Goal: Information Seeking & Learning: Learn about a topic

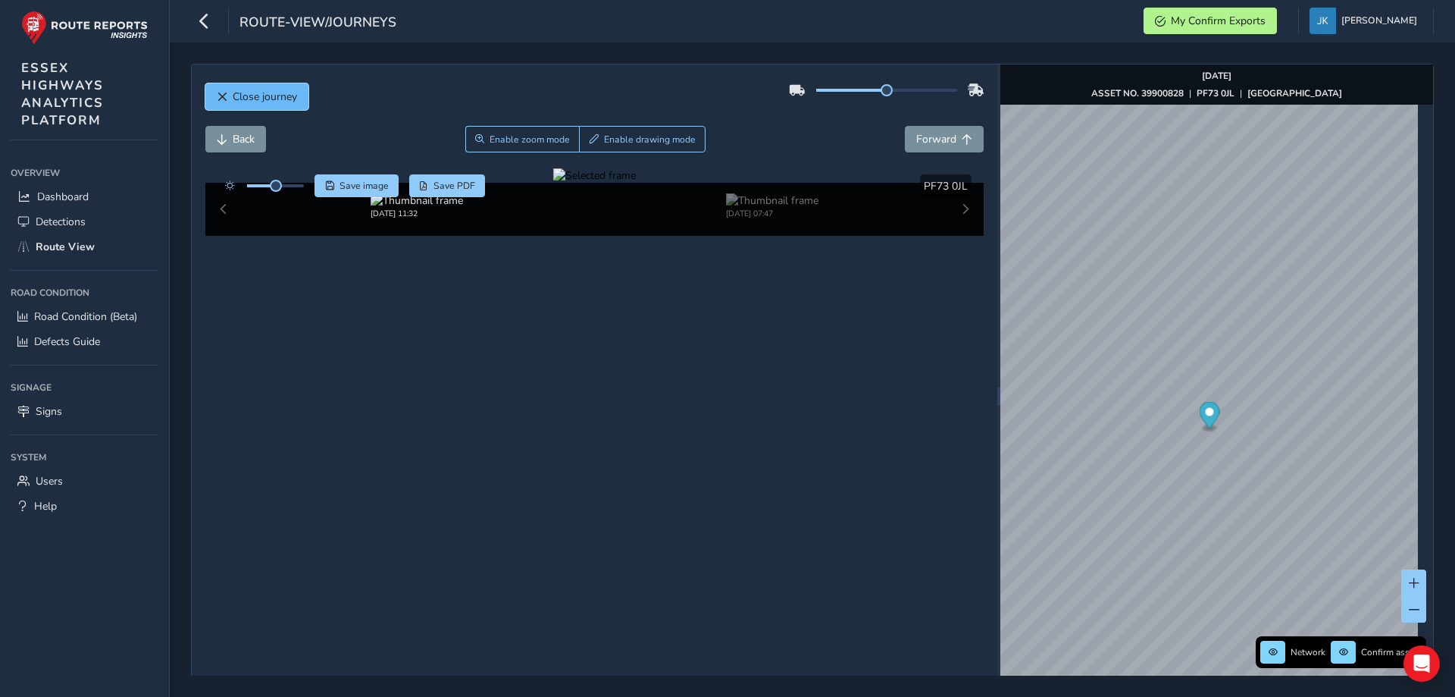
click at [236, 102] on span "Close journey" at bounding box center [265, 96] width 64 height 14
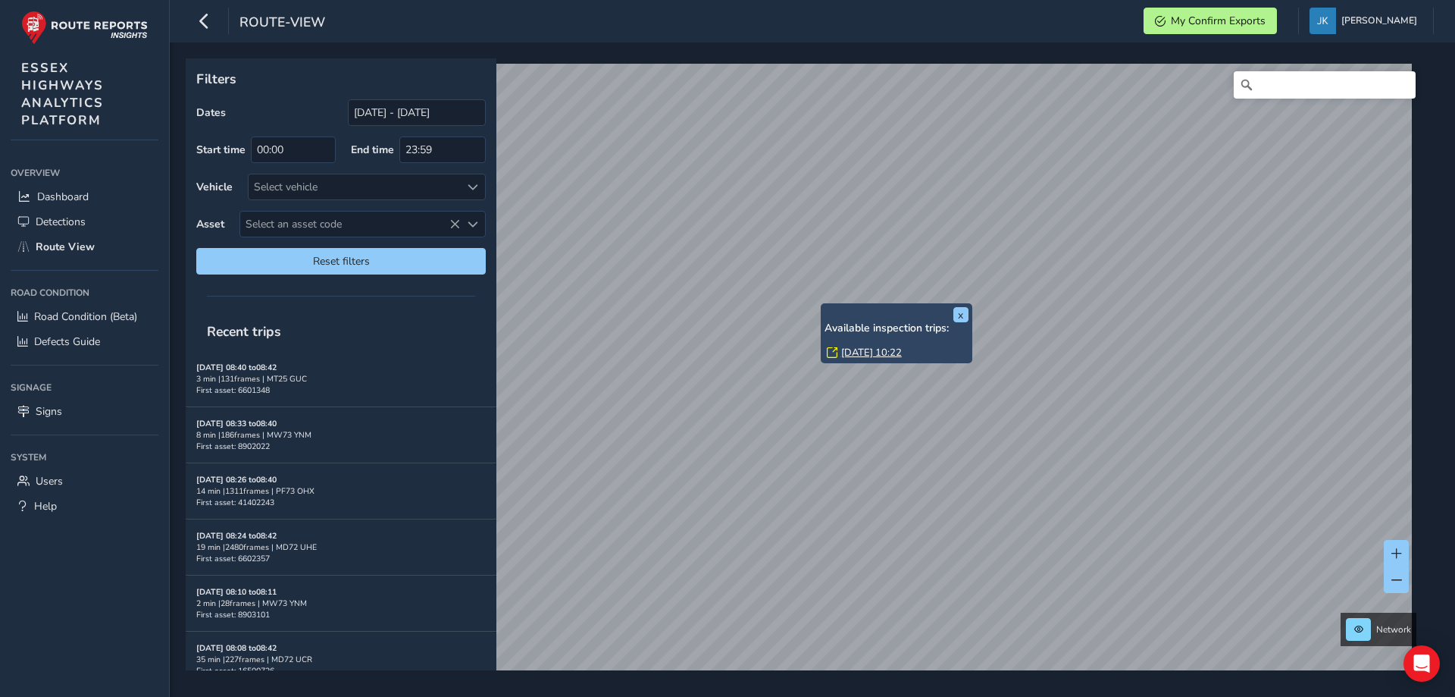
click at [835, 309] on div "x Available inspection trips: [DATE] 10:22 Filters Dates [DATE] - [DATE] Start …" at bounding box center [807, 364] width 1243 height 612
click at [457, 222] on icon at bounding box center [454, 224] width 11 height 11
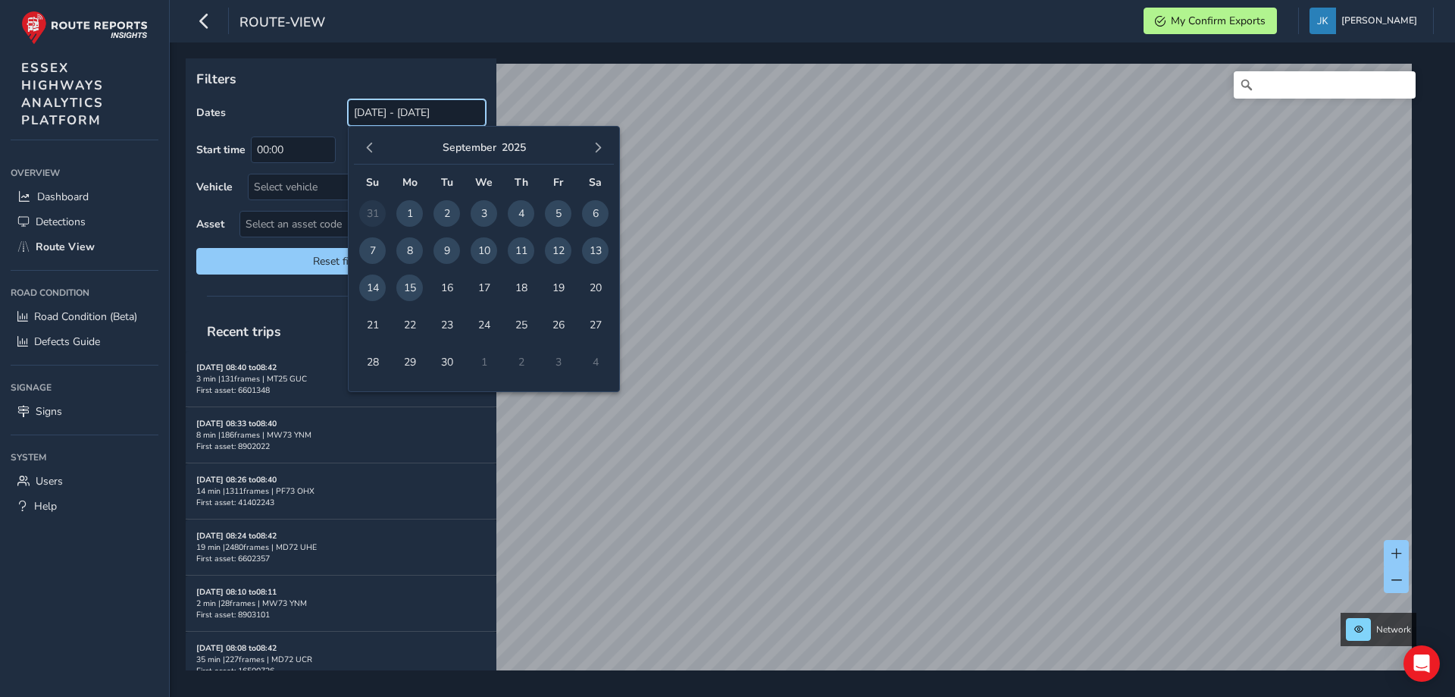
click at [365, 107] on input "[DATE] - [DATE]" at bounding box center [417, 112] width 138 height 27
click at [370, 148] on span "button" at bounding box center [370, 147] width 11 height 11
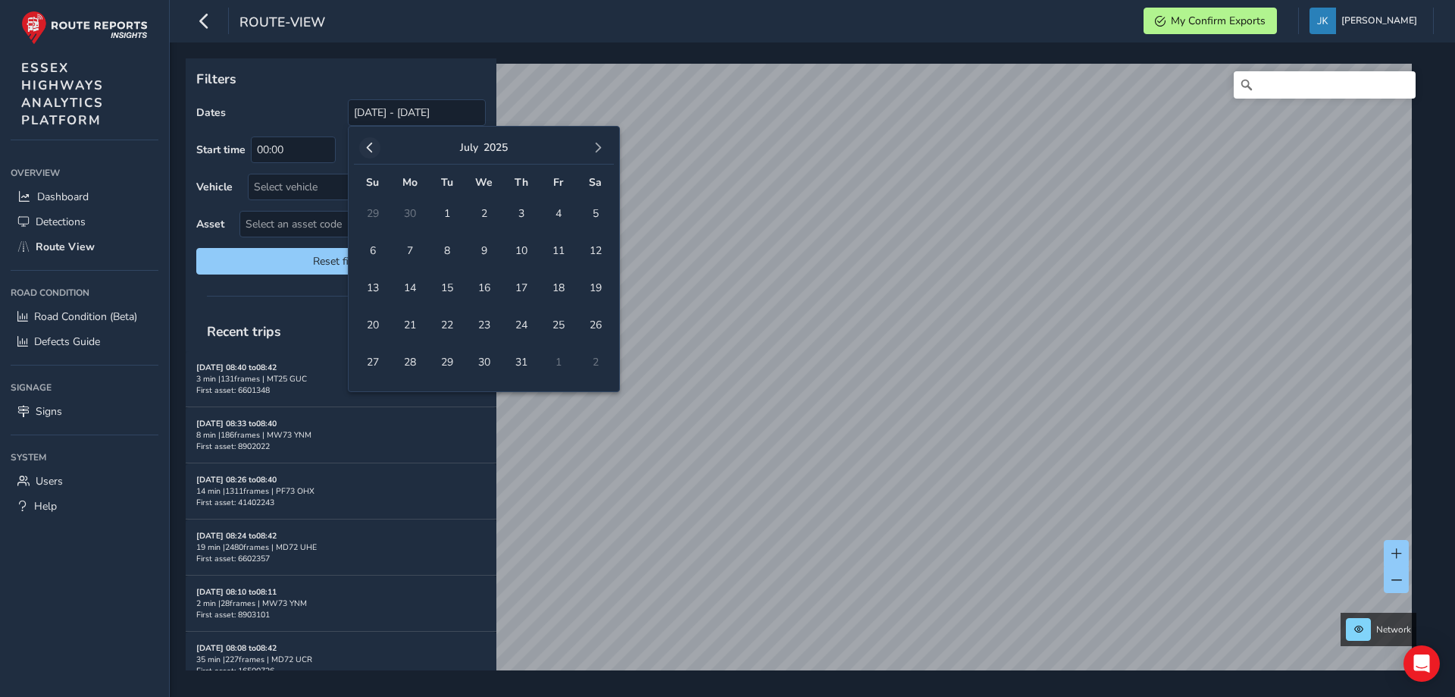
click at [369, 148] on span "button" at bounding box center [370, 147] width 11 height 11
click at [369, 147] on span "button" at bounding box center [370, 147] width 11 height 11
drag, startPoint x: 600, startPoint y: 214, endPoint x: 562, endPoint y: 223, distance: 39.0
click at [600, 213] on span "1" at bounding box center [595, 213] width 27 height 27
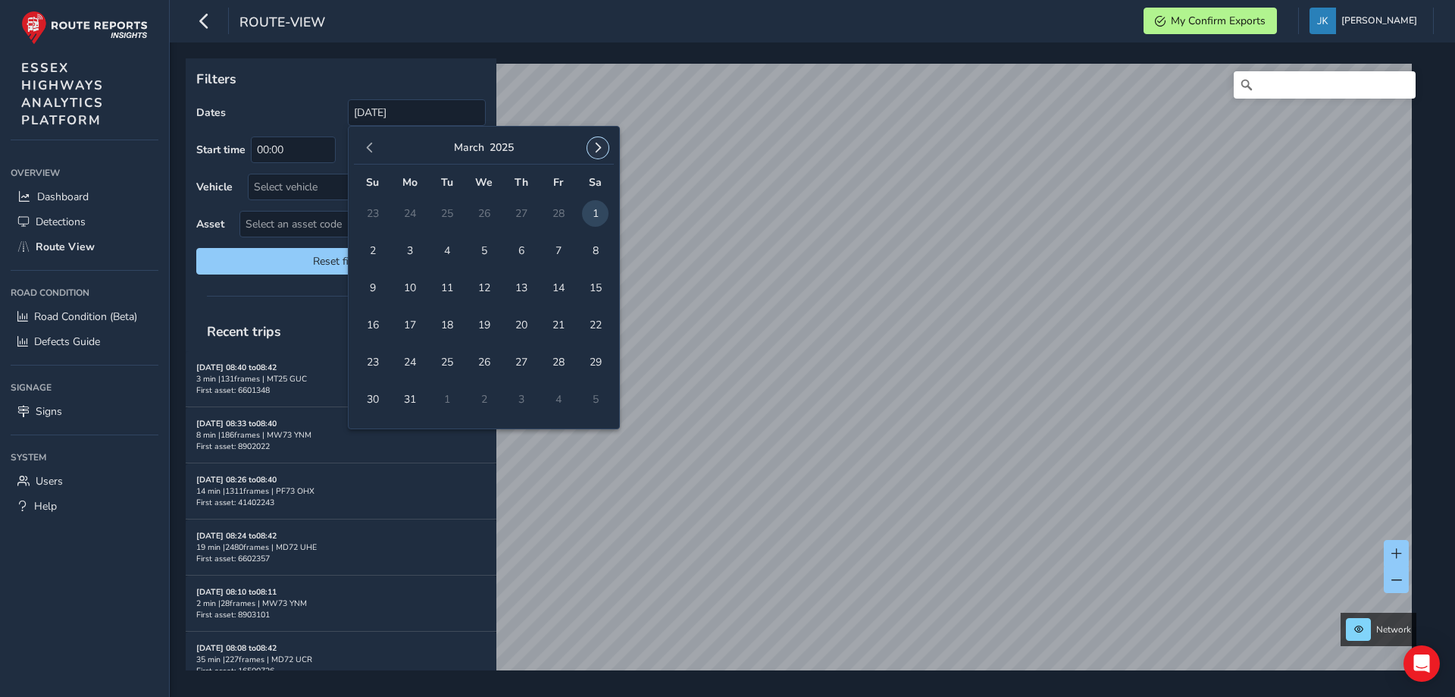
click at [603, 155] on button "button" at bounding box center [597, 147] width 21 height 21
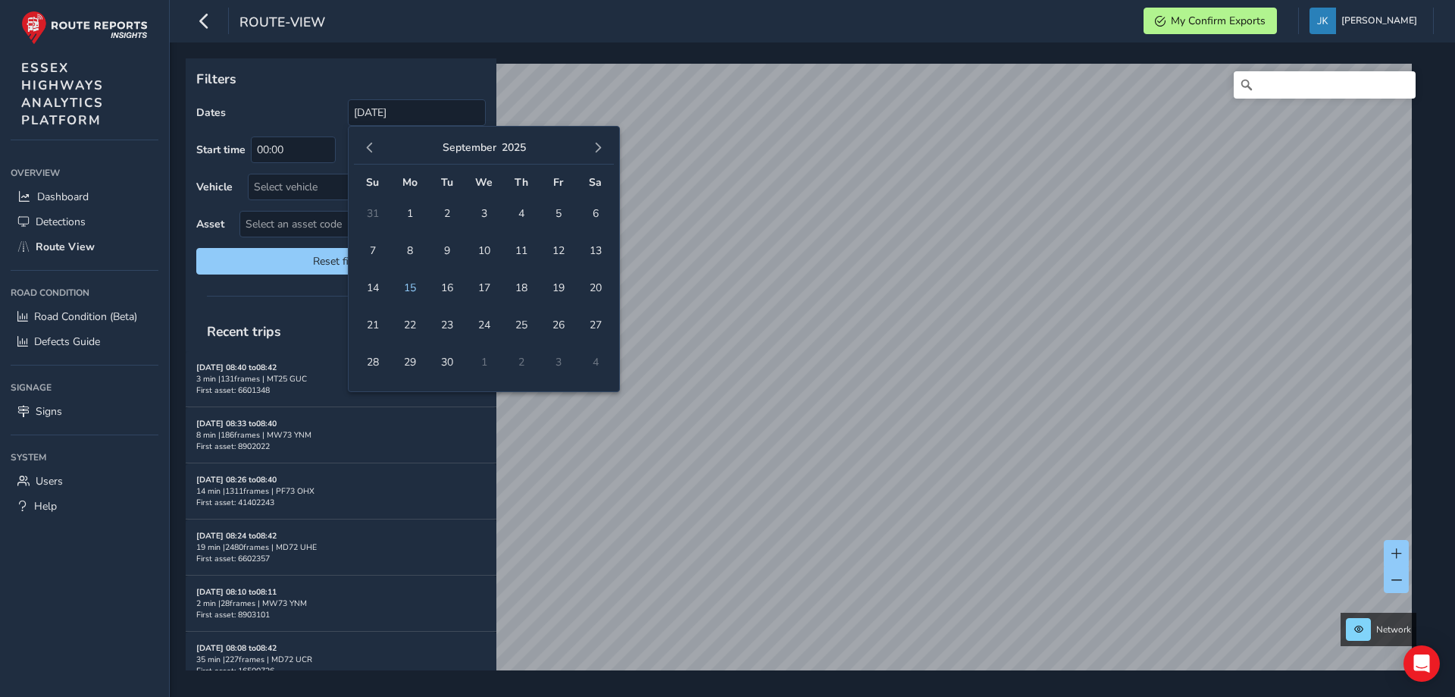
click at [603, 155] on button "button" at bounding box center [597, 147] width 21 height 21
click at [494, 212] on span "1" at bounding box center [484, 213] width 27 height 27
type input "[DATE] - [DATE]"
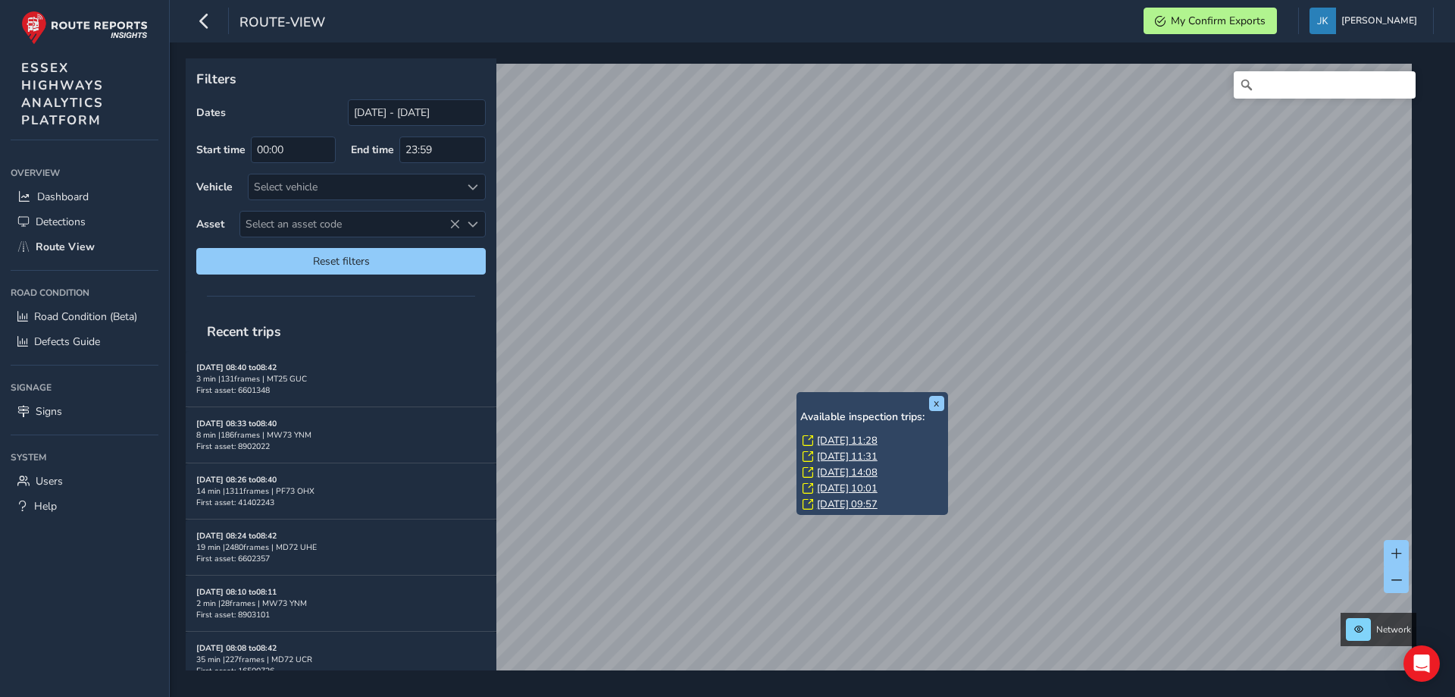
click at [837, 440] on link "[DATE] 11:28" at bounding box center [847, 441] width 61 height 14
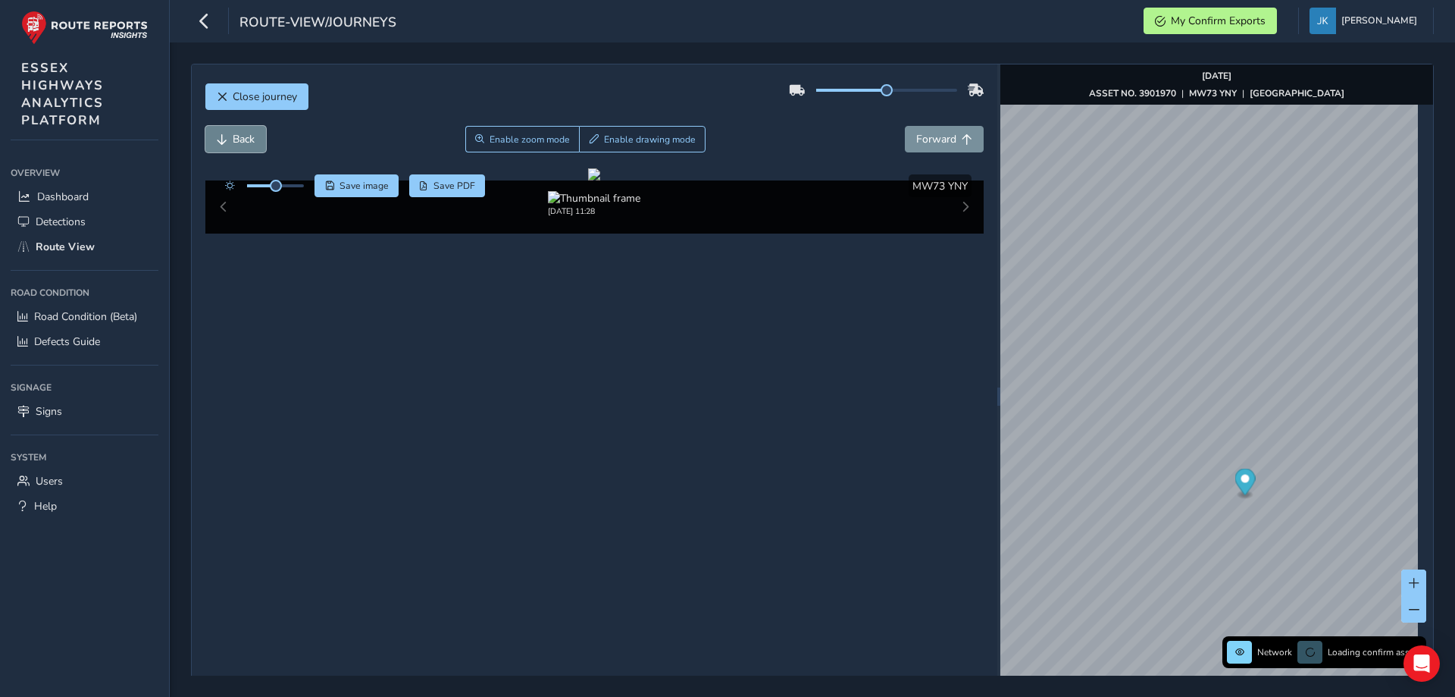
click at [255, 139] on span "Back" at bounding box center [244, 139] width 22 height 14
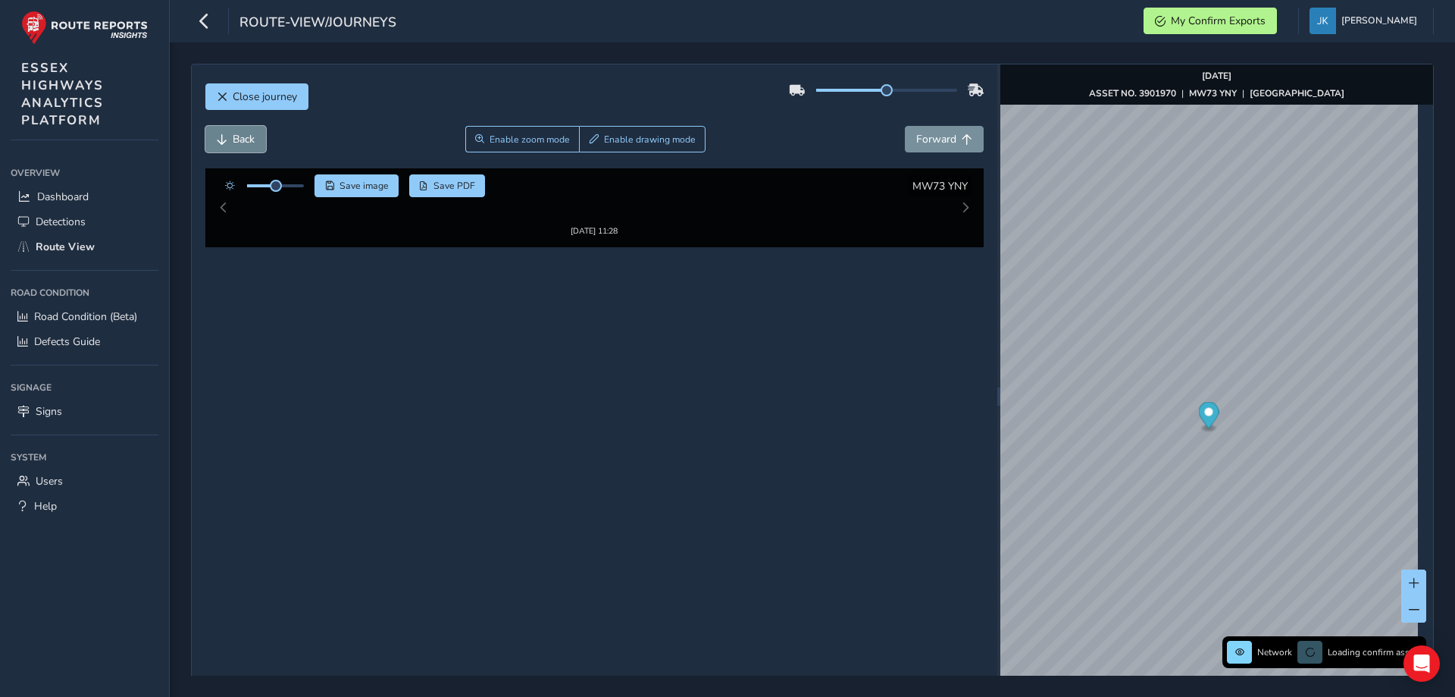
click at [255, 139] on span "Back" at bounding box center [244, 139] width 22 height 14
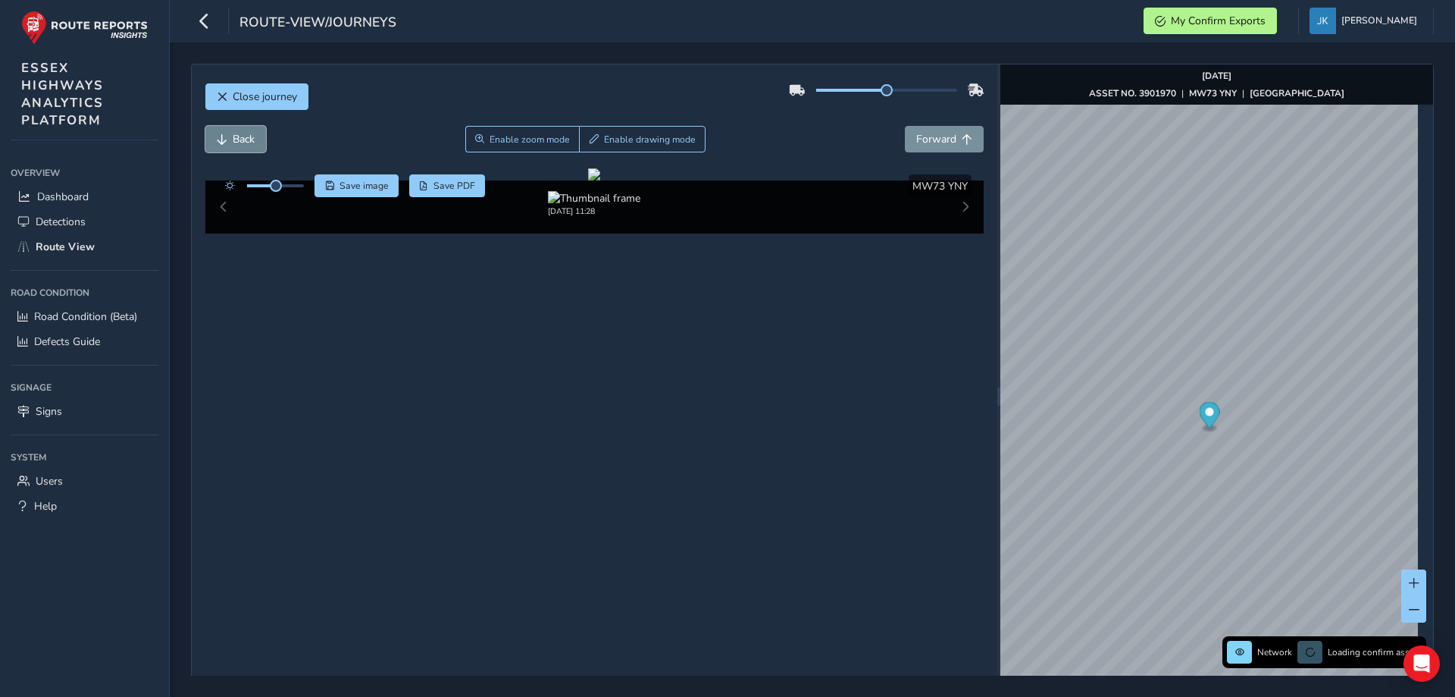
click at [253, 139] on span "Back" at bounding box center [244, 139] width 22 height 14
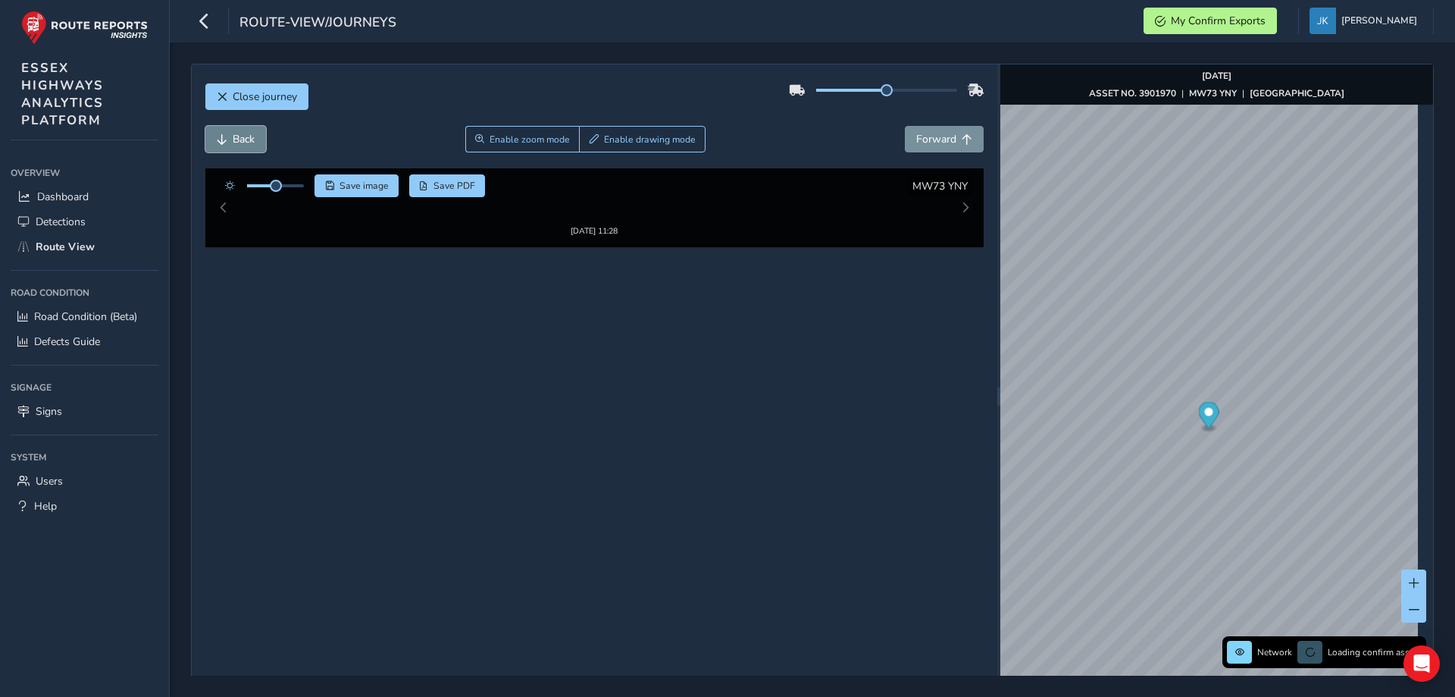
click at [253, 139] on span "Back" at bounding box center [244, 139] width 22 height 14
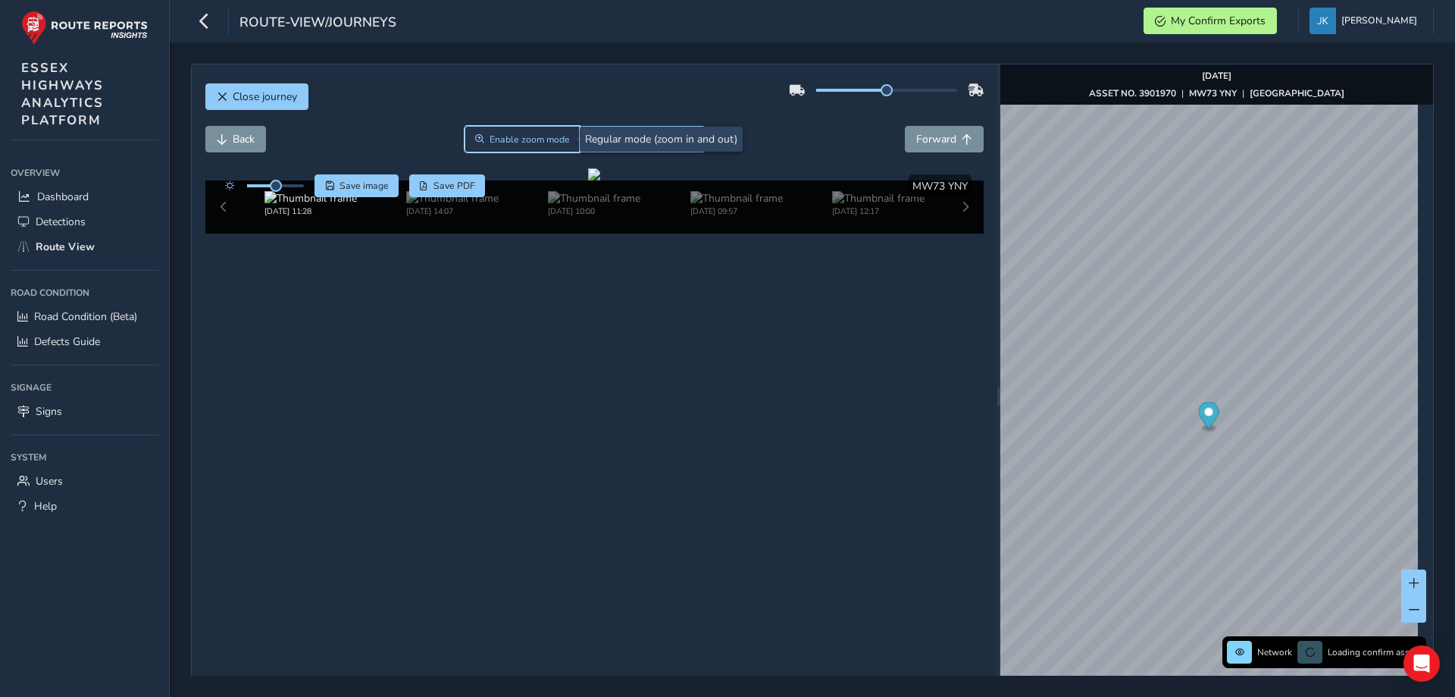
click at [515, 134] on span "Enable zoom mode" at bounding box center [530, 139] width 80 height 12
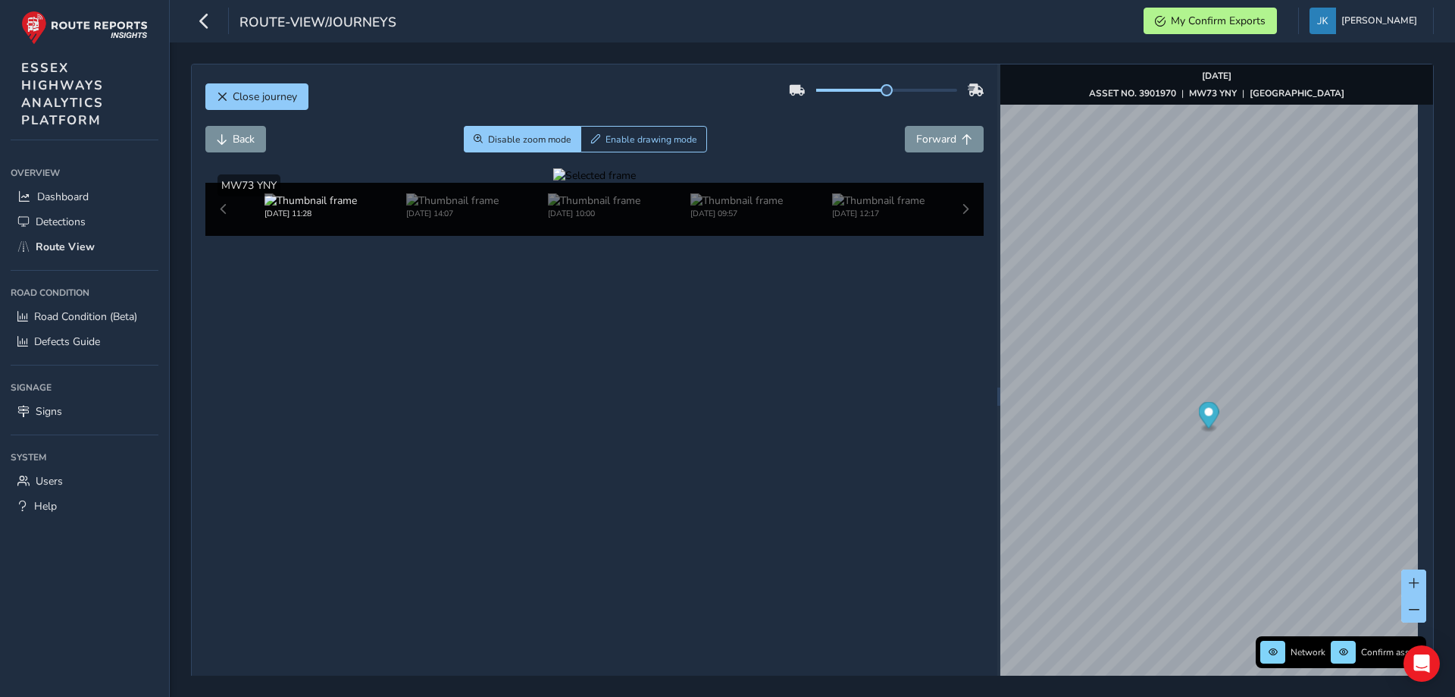
click at [553, 183] on div at bounding box center [594, 175] width 83 height 14
click at [512, 353] on img at bounding box center [1085, 443] width 2183 height 1228
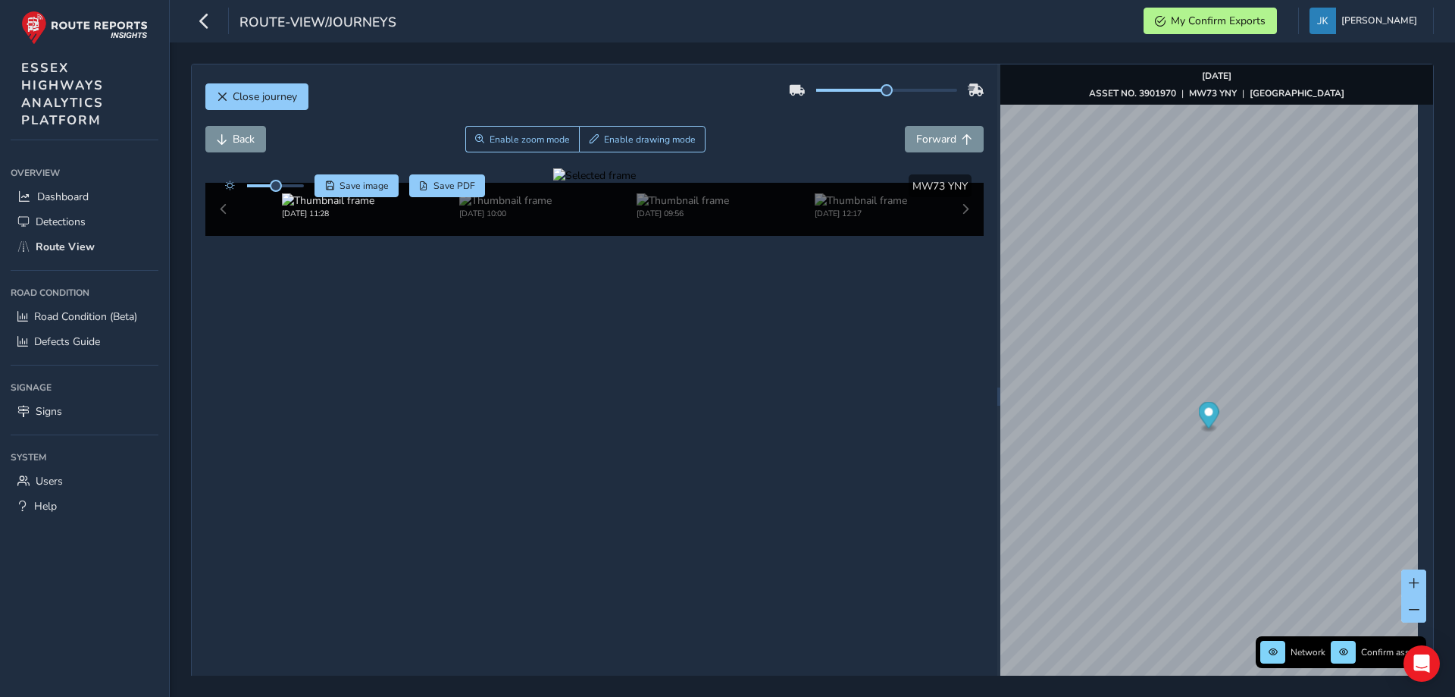
click at [553, 183] on div at bounding box center [594, 175] width 83 height 14
click at [339, 590] on img at bounding box center [1399, 10] width 2183 height 1228
click at [636, 183] on div at bounding box center [594, 175] width 83 height 14
click at [789, 468] on img at bounding box center [576, 234] width 2183 height 1228
